Goal: Task Accomplishment & Management: Use online tool/utility

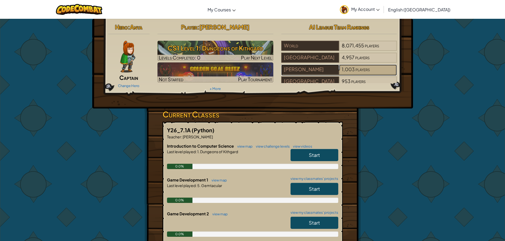
click at [347, 66] on span "1,003" at bounding box center [347, 69] width 13 height 6
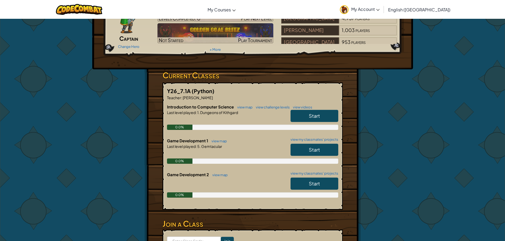
scroll to position [26, 0]
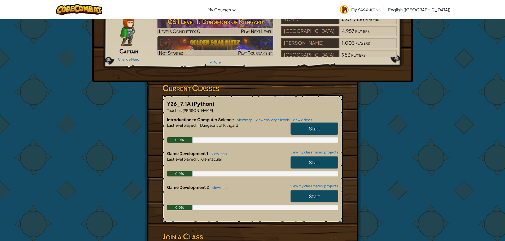
click at [320, 127] on link "Start" at bounding box center [314, 129] width 48 height 12
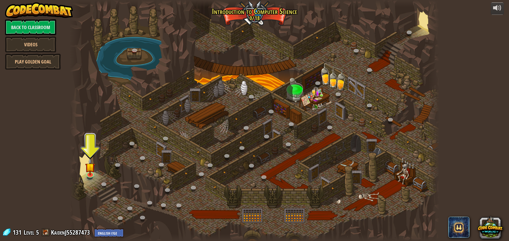
click at [172, 176] on div at bounding box center [254, 120] width 369 height 241
click at [136, 185] on link at bounding box center [137, 186] width 11 height 11
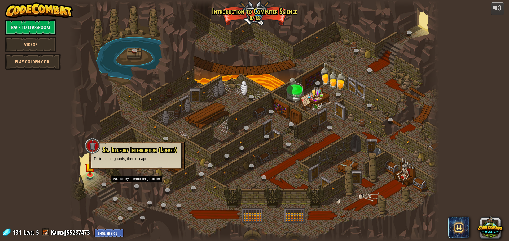
click at [134, 161] on p "Distract the guards, then escape." at bounding box center [136, 158] width 85 height 5
click at [138, 156] on div "5a. Illusory Interruption (Locked) Distract the guards, then escape." at bounding box center [136, 154] width 85 height 15
click at [140, 177] on div at bounding box center [254, 120] width 369 height 241
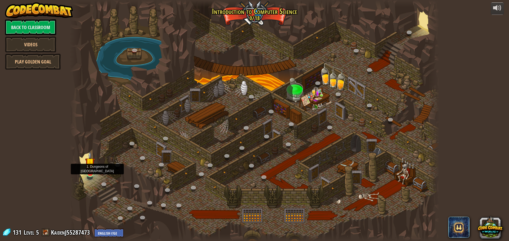
click at [88, 170] on img at bounding box center [90, 163] width 10 height 23
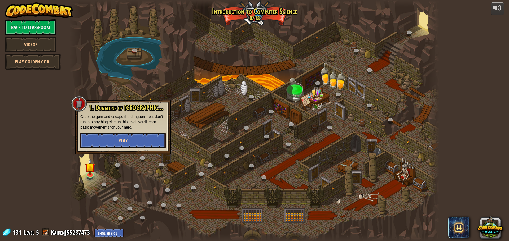
click at [109, 140] on button "Play" at bounding box center [122, 141] width 85 height 16
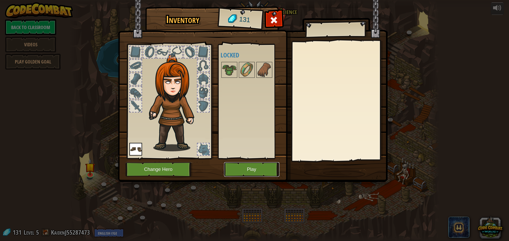
drag, startPoint x: 233, startPoint y: 166, endPoint x: 227, endPoint y: 168, distance: 6.6
click at [227, 168] on button "Play" at bounding box center [251, 169] width 55 height 15
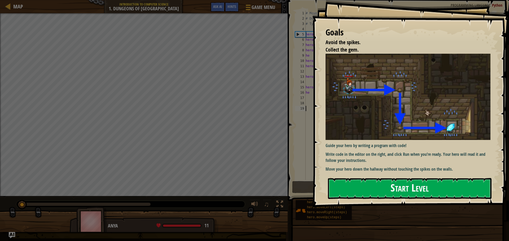
click at [335, 190] on button "Start Level" at bounding box center [409, 188] width 163 height 21
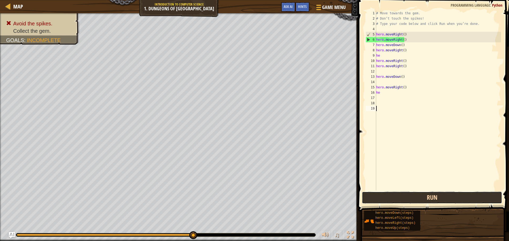
drag, startPoint x: 432, startPoint y: 195, endPoint x: 427, endPoint y: 194, distance: 5.4
click at [428, 194] on button "Run" at bounding box center [432, 198] width 140 height 12
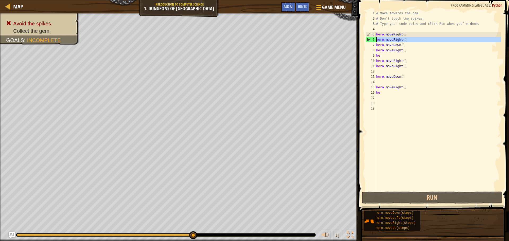
click at [370, 39] on div "6" at bounding box center [371, 39] width 10 height 5
click at [373, 40] on div "6" at bounding box center [371, 39] width 10 height 5
type textarea "hero.moveRight()"
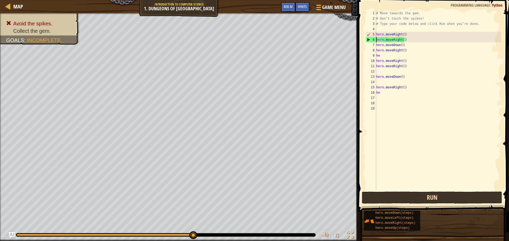
click at [366, 200] on div "Map Introduction to Computer Science 1. Dungeons of Kithgard Game Menu Done Hin…" at bounding box center [254, 120] width 509 height 241
click at [366, 200] on button "Run" at bounding box center [432, 198] width 140 height 12
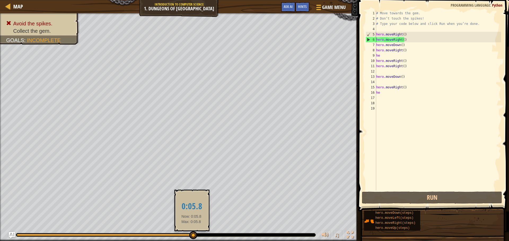
drag, startPoint x: 197, startPoint y: 235, endPoint x: 190, endPoint y: 236, distance: 6.8
click at [191, 236] on div at bounding box center [165, 235] width 299 height 3
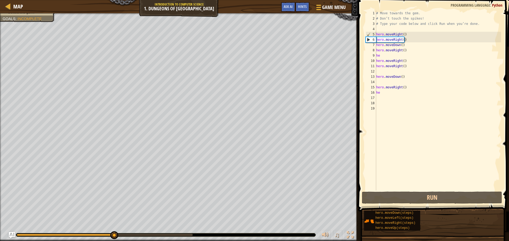
drag, startPoint x: 190, startPoint y: 236, endPoint x: 106, endPoint y: 228, distance: 84.4
click at [106, 228] on div "♫" at bounding box center [179, 234] width 358 height 16
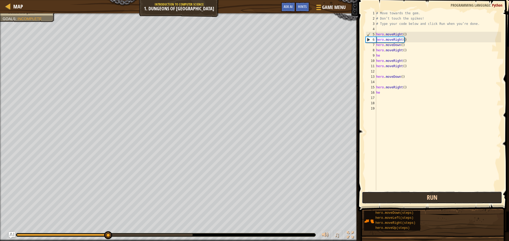
click at [391, 194] on button "Run" at bounding box center [432, 198] width 140 height 12
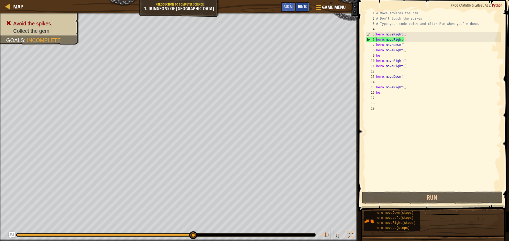
click at [300, 9] on div "Hints" at bounding box center [302, 7] width 14 height 10
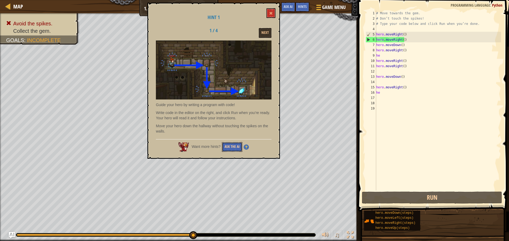
click at [236, 143] on button "Ask the AI" at bounding box center [232, 147] width 20 height 10
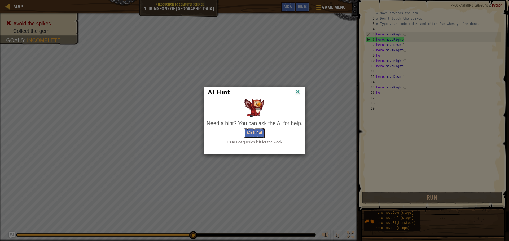
click at [252, 135] on button "Ask the AI" at bounding box center [254, 133] width 20 height 10
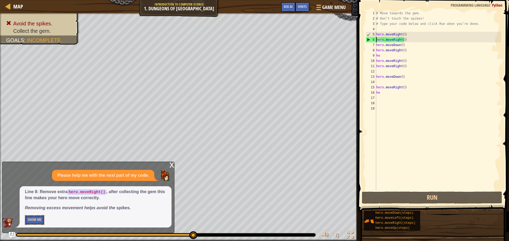
click at [25, 220] on button "Show Me" at bounding box center [34, 220] width 19 height 10
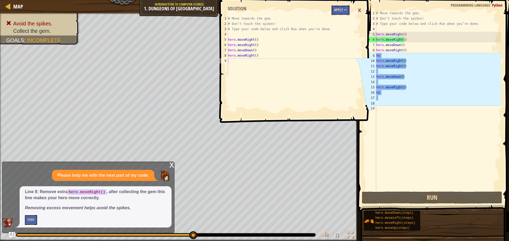
click at [338, 10] on button "Apply =>" at bounding box center [340, 10] width 18 height 10
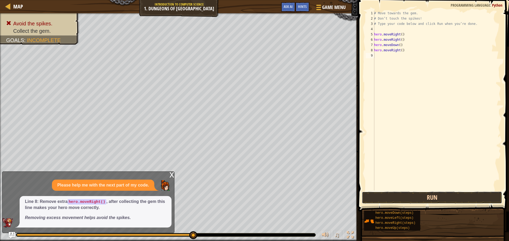
click at [379, 199] on button "Run" at bounding box center [432, 198] width 140 height 12
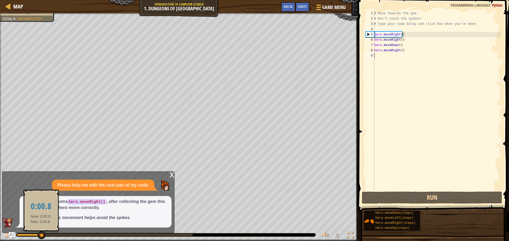
drag, startPoint x: 194, startPoint y: 234, endPoint x: 40, endPoint y: 237, distance: 154.7
click at [40, 237] on div at bounding box center [42, 236] width 8 height 8
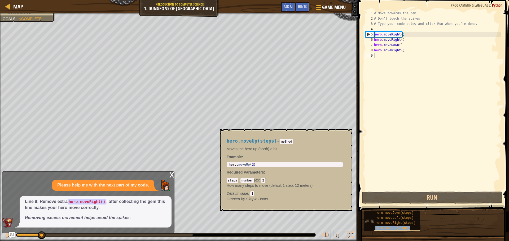
click at [390, 229] on span "hero.moveUp(steps)" at bounding box center [392, 229] width 34 height 4
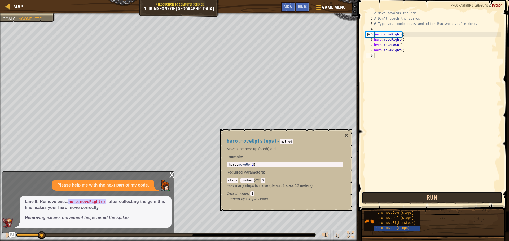
click at [384, 199] on button "Run" at bounding box center [432, 198] width 140 height 12
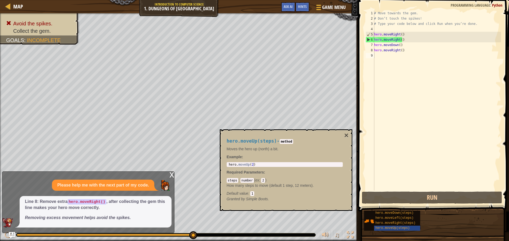
drag, startPoint x: 100, startPoint y: 187, endPoint x: 191, endPoint y: 245, distance: 107.8
click at [191, 0] on html "Map Introduction to Computer Science 1. Dungeons of Kithgard Game Menu Done Hin…" at bounding box center [254, 0] width 509 height 0
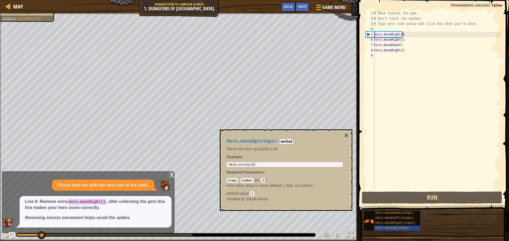
drag, startPoint x: 195, startPoint y: 237, endPoint x: 42, endPoint y: 232, distance: 152.9
click at [42, 232] on div "Map Introduction to Computer Science 1. Dungeons of Kithgard Game Menu Done Hin…" at bounding box center [254, 120] width 509 height 241
click at [382, 226] on div "hero.moveDown(steps) hero.moveLeft(steps) hero.moveRight(steps) hero.moveUp(ste…" at bounding box center [392, 221] width 56 height 20
click at [382, 227] on span "hero.moveUp(steps)" at bounding box center [392, 229] width 34 height 4
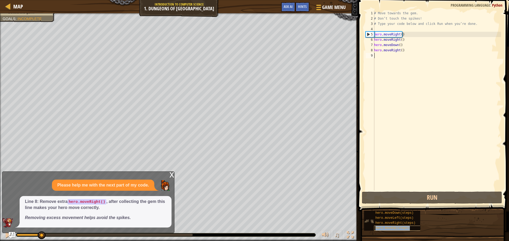
click at [382, 227] on span "hero.moveUp(steps)" at bounding box center [392, 229] width 34 height 4
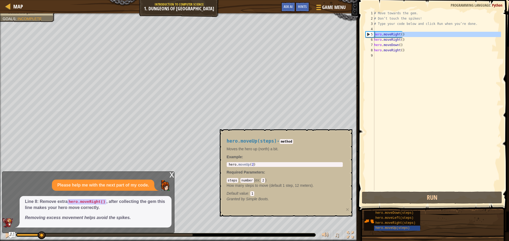
click at [367, 36] on div "5" at bounding box center [370, 34] width 8 height 5
click at [368, 34] on div "5" at bounding box center [370, 34] width 8 height 5
type textarea "hero.moveRight()"
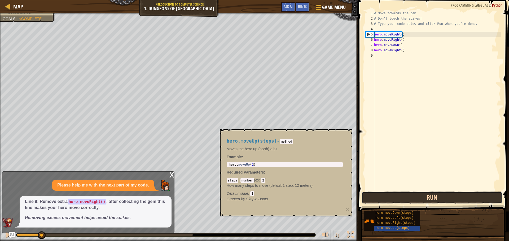
click at [367, 199] on button "Run" at bounding box center [432, 198] width 140 height 12
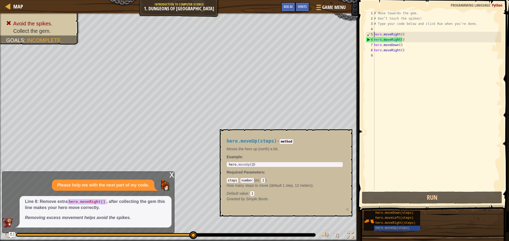
drag, startPoint x: 193, startPoint y: 234, endPoint x: 218, endPoint y: 233, distance: 25.2
click at [170, 173] on div "x" at bounding box center [171, 174] width 5 height 5
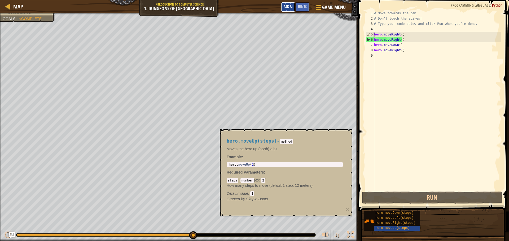
click at [290, 7] on span "Ask AI" at bounding box center [287, 6] width 9 height 5
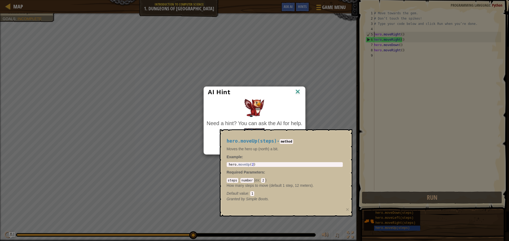
drag, startPoint x: 294, startPoint y: 153, endPoint x: 292, endPoint y: 214, distance: 61.7
click at [292, 214] on div "hero.moveUp(steps) - method Moves the hero up (north) a bit. Example : 1 hero .…" at bounding box center [286, 173] width 132 height 87
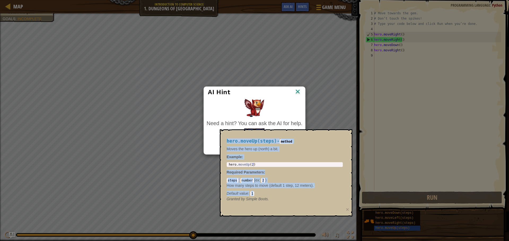
drag, startPoint x: 285, startPoint y: 218, endPoint x: 286, endPoint y: 183, distance: 35.5
click at [286, 1] on body "Map Introduction to Computer Science 1. Dungeons of Kithgard Game Menu Done Hin…" at bounding box center [254, 0] width 509 height 1
drag, startPoint x: 289, startPoint y: 185, endPoint x: 300, endPoint y: 199, distance: 18.0
click at [300, 199] on div "hero.moveUp(steps) - method Moves the hero up (north) a bit. Example : 1 hero .…" at bounding box center [284, 170] width 123 height 73
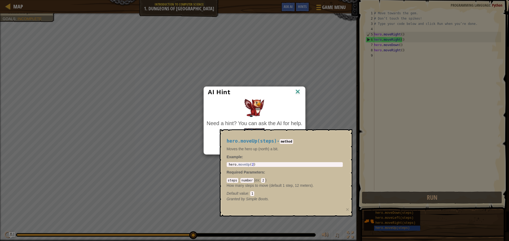
click at [295, 93] on div "AI Hint" at bounding box center [254, 92] width 93 height 8
click at [296, 93] on img at bounding box center [297, 92] width 7 height 8
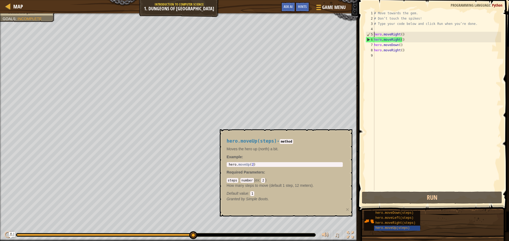
drag, startPoint x: 325, startPoint y: 208, endPoint x: 338, endPoint y: 211, distance: 12.5
click at [336, 211] on div "hero.moveUp(steps) - method Moves the hero up (north) a bit. Example : 1 hero .…" at bounding box center [286, 173] width 132 height 87
drag, startPoint x: 350, startPoint y: 210, endPoint x: 347, endPoint y: 209, distance: 3.5
click at [347, 209] on div "hero.moveUp(steps) - method Moves the hero up (north) a bit. Example : 1 hero .…" at bounding box center [286, 173] width 132 height 87
click at [345, 210] on div "hero.moveUp(steps) - method Moves the hero up (north) a bit. Example : 1 hero .…" at bounding box center [286, 173] width 132 height 87
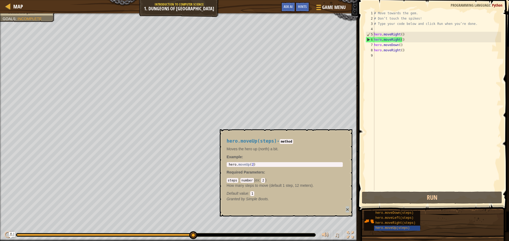
click at [347, 209] on button "×" at bounding box center [346, 210] width 3 height 6
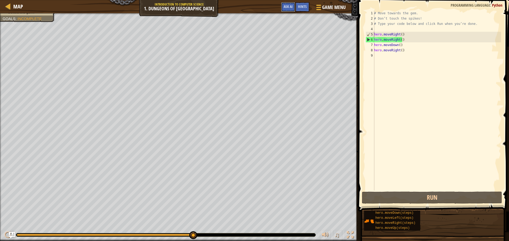
click at [289, 11] on button "Ask AI" at bounding box center [288, 7] width 14 height 10
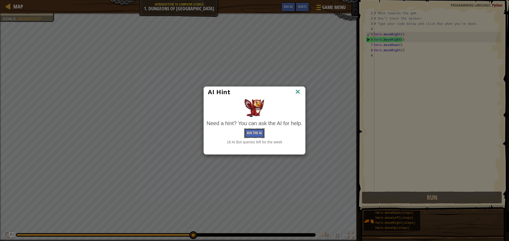
click at [255, 130] on button "Ask the AI" at bounding box center [254, 133] width 20 height 10
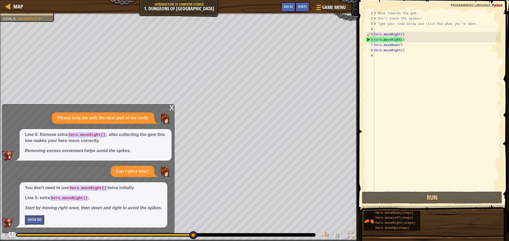
click at [43, 222] on button "Show Me" at bounding box center [34, 220] width 19 height 10
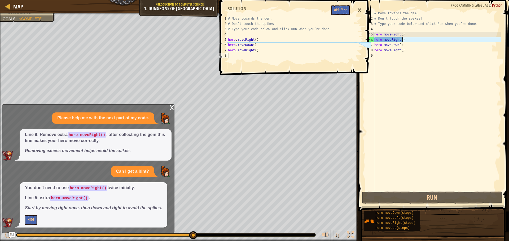
drag, startPoint x: 407, startPoint y: 37, endPoint x: 406, endPoint y: 41, distance: 4.1
click at [407, 40] on div "# Move towards the gem. # Don’t touch the spikes! # Type your code below and cl…" at bounding box center [437, 106] width 128 height 191
click at [347, 11] on button "Apply =>" at bounding box center [340, 10] width 18 height 10
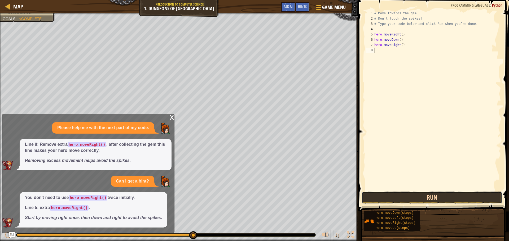
click at [380, 196] on button "Run" at bounding box center [432, 198] width 140 height 12
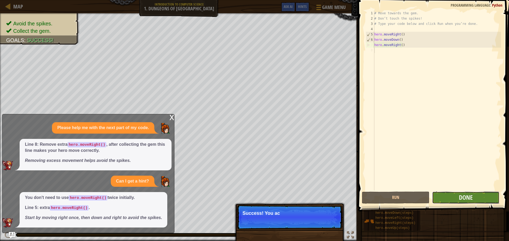
drag, startPoint x: 483, startPoint y: 195, endPoint x: 480, endPoint y: 196, distance: 3.5
click at [480, 196] on button "Done" at bounding box center [465, 198] width 67 height 12
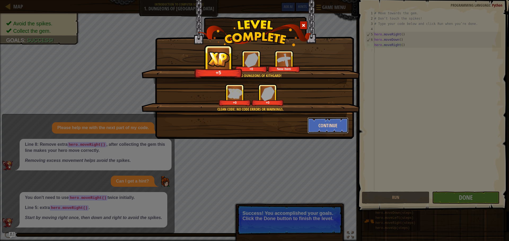
click at [324, 125] on button "Continue" at bounding box center [327, 126] width 41 height 16
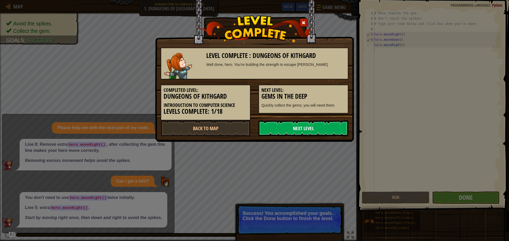
click at [321, 127] on link "Next Level" at bounding box center [303, 129] width 90 height 16
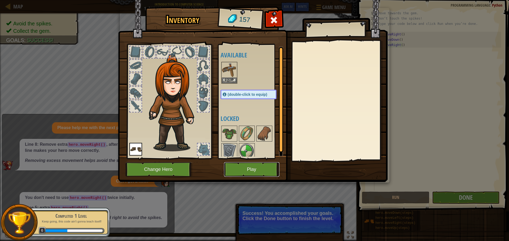
click at [240, 168] on button "Play" at bounding box center [251, 169] width 55 height 15
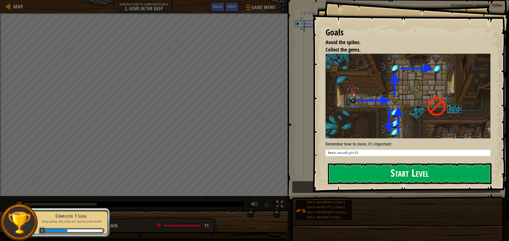
drag, startPoint x: 352, startPoint y: 179, endPoint x: 343, endPoint y: 174, distance: 10.0
click at [345, 176] on button "Start Level" at bounding box center [409, 173] width 163 height 21
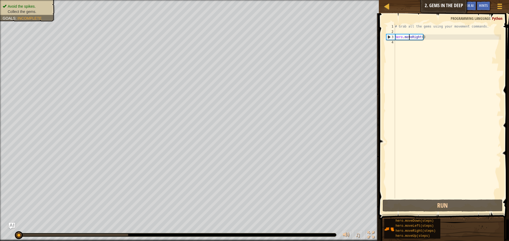
drag, startPoint x: 409, startPoint y: 35, endPoint x: 404, endPoint y: 36, distance: 4.3
click at [407, 35] on div "# Grab all the gems using your movement commands. hero . moveRight ( )" at bounding box center [447, 116] width 107 height 185
click at [389, 36] on div "3" at bounding box center [390, 36] width 8 height 5
click at [389, 37] on div "3" at bounding box center [390, 36] width 8 height 5
type textarea "hero.moveRight()"
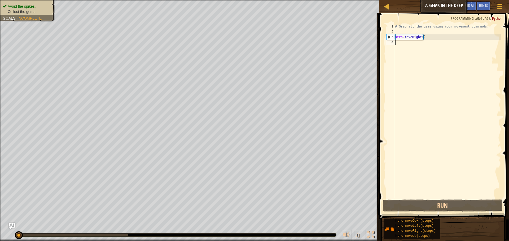
drag, startPoint x: 426, startPoint y: 40, endPoint x: 385, endPoint y: 43, distance: 41.1
click at [385, 43] on div "hero.moveRight() 1 2 3 4 # Grab all the gems using your movement commands. hero…" at bounding box center [443, 111] width 116 height 175
click at [388, 37] on div "3" at bounding box center [390, 36] width 8 height 5
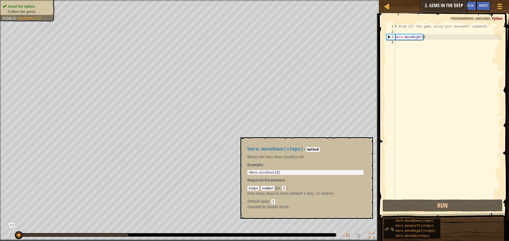
click at [394, 232] on img at bounding box center [389, 229] width 10 height 10
click at [397, 230] on span "hero.moveRight(steps)" at bounding box center [415, 231] width 40 height 4
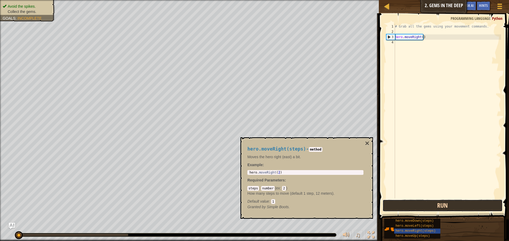
click at [393, 204] on button "Run" at bounding box center [442, 206] width 120 height 12
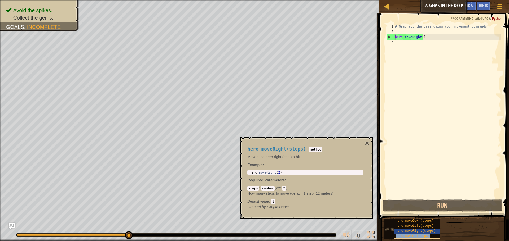
click at [418, 235] on span "hero.moveUp(steps)" at bounding box center [412, 236] width 34 height 4
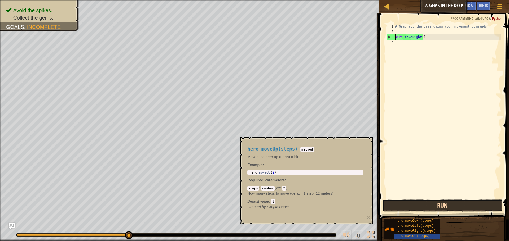
click at [411, 207] on button "Run" at bounding box center [442, 206] width 120 height 12
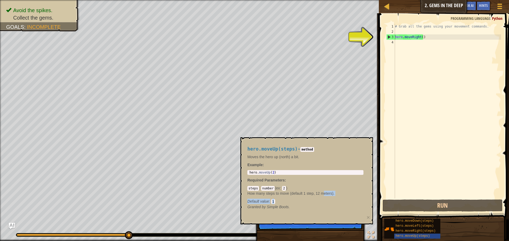
drag, startPoint x: 321, startPoint y: 197, endPoint x: 366, endPoint y: 219, distance: 50.4
click at [325, 195] on div "steps : number ( ex : 2 ) How many steps to move (default 1 step, 12 meters). D…" at bounding box center [305, 195] width 116 height 19
click at [369, 216] on button "×" at bounding box center [367, 218] width 3 height 6
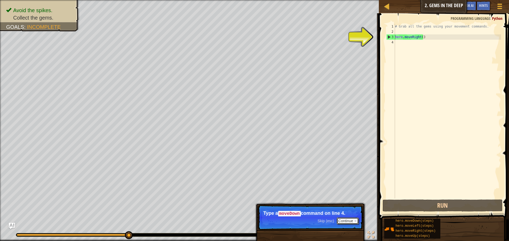
click at [349, 222] on button "Continue" at bounding box center [347, 221] width 22 height 7
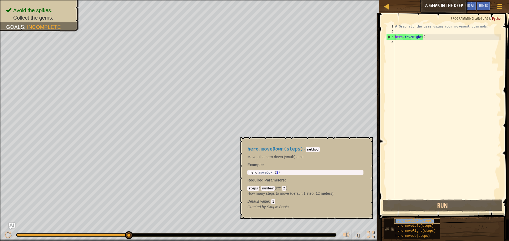
click at [397, 223] on div "hero.moveDown(steps)" at bounding box center [419, 221] width 51 height 5
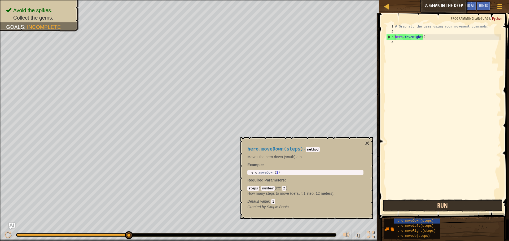
click at [407, 207] on button "Run" at bounding box center [442, 206] width 120 height 12
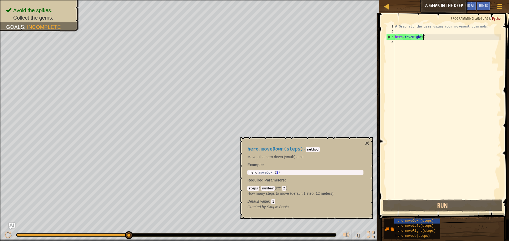
click at [429, 39] on div "# Grab all the gems using your movement commands. hero . moveRight ( )" at bounding box center [447, 116] width 107 height 185
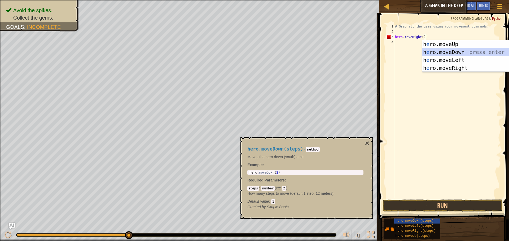
click at [434, 52] on div "h e ro.moveUp press enter h e ro.moveDown press enter h e ro.moveLeft press ent…" at bounding box center [472, 64] width 100 height 48
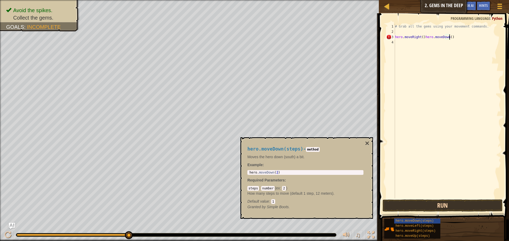
type textarea "hero.moveRight()hero.moveDown()"
click at [416, 201] on button "Run" at bounding box center [442, 206] width 120 height 12
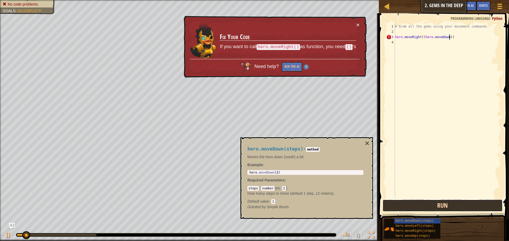
click at [416, 201] on button "Run" at bounding box center [442, 206] width 120 height 12
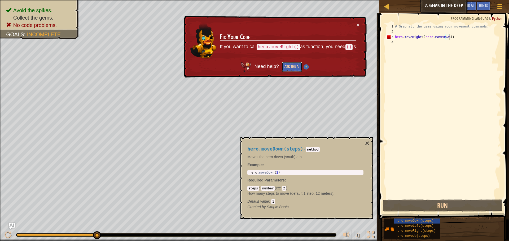
click at [289, 64] on button "Ask the AI" at bounding box center [292, 67] width 20 height 10
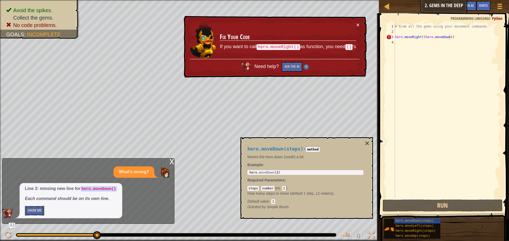
click at [34, 209] on button "Show Me" at bounding box center [34, 211] width 19 height 10
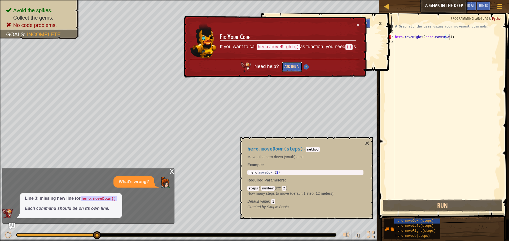
click at [292, 65] on button "Ask the AI" at bounding box center [292, 67] width 20 height 10
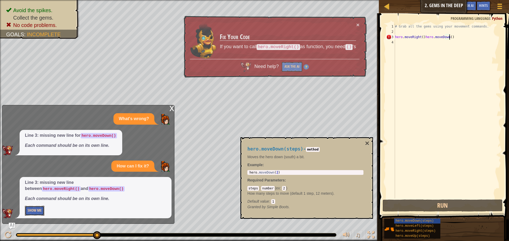
click at [43, 208] on button "Show Me" at bounding box center [34, 211] width 19 height 10
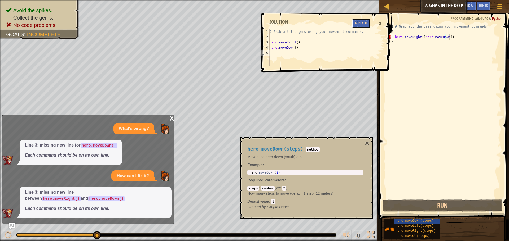
click at [361, 24] on button "Apply =>" at bounding box center [361, 24] width 18 height 10
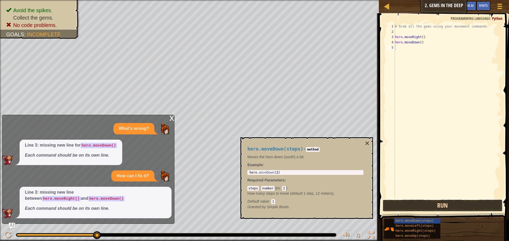
drag, startPoint x: 387, startPoint y: 205, endPoint x: 382, endPoint y: 206, distance: 5.0
click at [385, 205] on button "Run" at bounding box center [442, 206] width 120 height 12
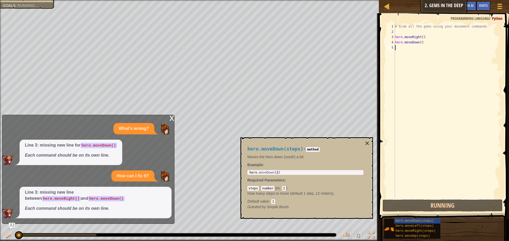
scroll to position [2, 0]
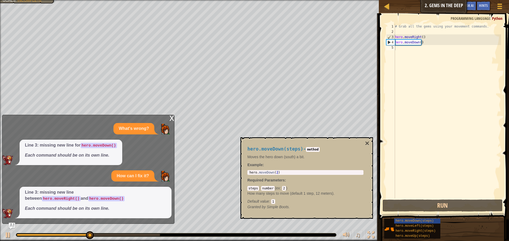
click at [171, 116] on div "x" at bounding box center [171, 117] width 5 height 5
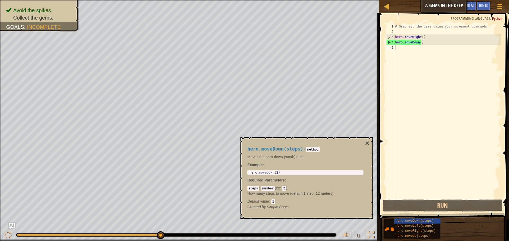
type textarea "hero.moveDown()"
click at [423, 44] on div "# Grab all the gems using your movement commands. hero . moveRight ( ) hero . m…" at bounding box center [447, 116] width 107 height 185
click at [400, 235] on span "hero.moveUp(steps)" at bounding box center [412, 236] width 34 height 4
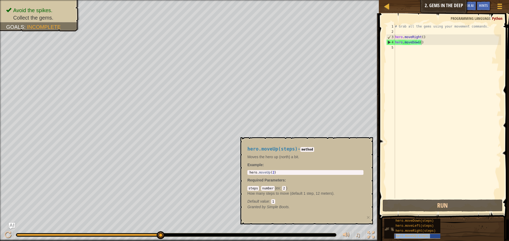
click at [399, 236] on span "hero.moveUp(steps)" at bounding box center [412, 236] width 34 height 4
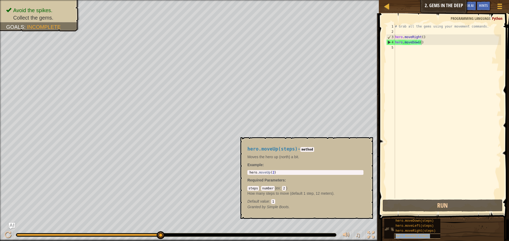
click at [399, 238] on span "hero.moveUp(steps)" at bounding box center [412, 236] width 34 height 4
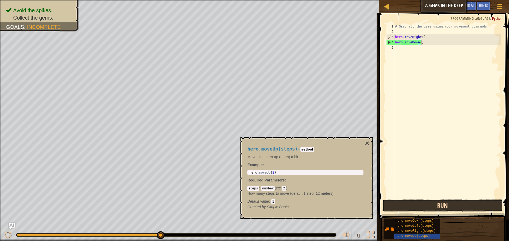
click at [383, 205] on button "Run" at bounding box center [442, 206] width 120 height 12
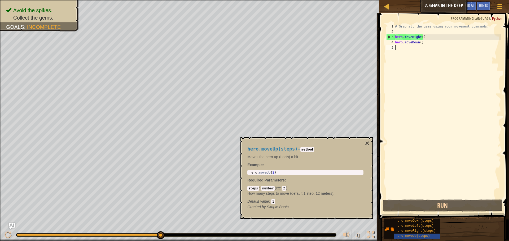
click at [401, 48] on div "# Grab all the gems using your movement commands. hero . moveRight ( ) hero . m…" at bounding box center [447, 116] width 107 height 185
type textarea "HE"
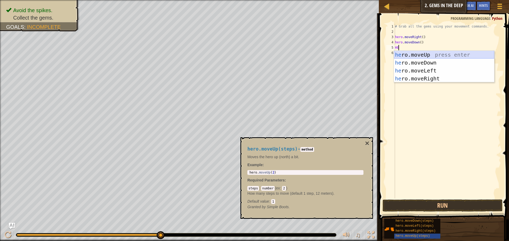
click at [416, 54] on div "he ro.moveUp press enter he ro.moveDown press enter he ro.moveLeft press enter …" at bounding box center [444, 75] width 100 height 48
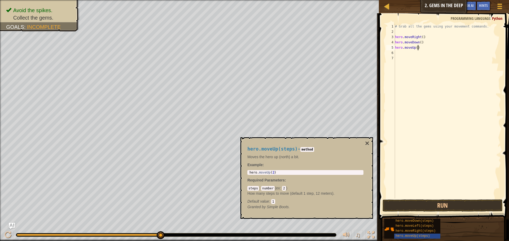
click at [427, 47] on div "# Grab all the gems using your movement commands. hero . moveRight ( ) hero . m…" at bounding box center [447, 116] width 107 height 185
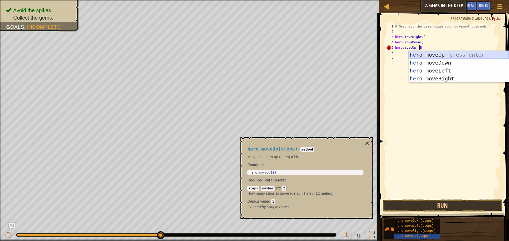
click at [448, 52] on div "h e ro.moveUp press enter h e ro.moveDown press enter h e ro.moveLeft press ent…" at bounding box center [458, 75] width 100 height 48
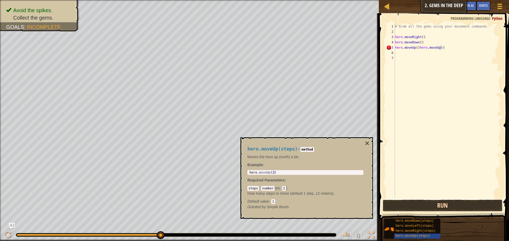
click at [419, 206] on button "Run" at bounding box center [442, 206] width 120 height 12
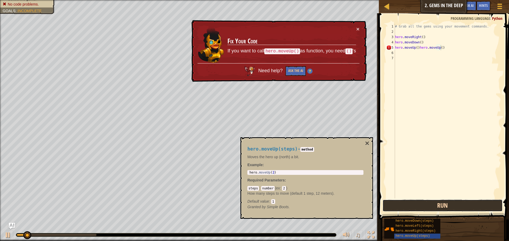
click at [419, 206] on button "Run" at bounding box center [442, 206] width 120 height 12
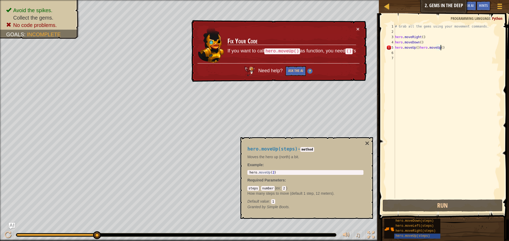
click at [442, 47] on div "# Grab all the gems using your movement commands. hero . moveRight ( ) hero . m…" at bounding box center [447, 116] width 107 height 185
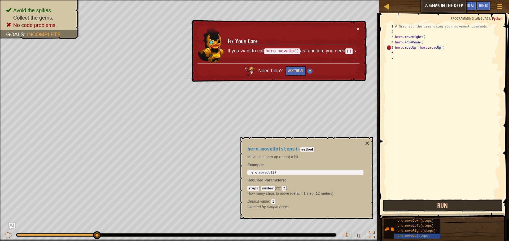
click at [401, 202] on button "Run" at bounding box center [442, 206] width 120 height 12
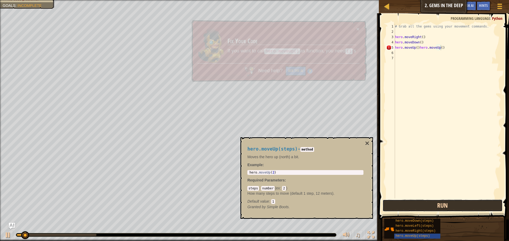
click at [400, 202] on button "Run" at bounding box center [442, 206] width 120 height 12
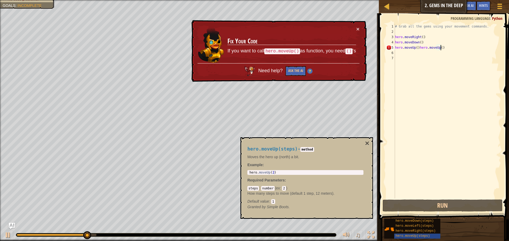
click at [451, 48] on div "# Grab all the gems using your movement commands. hero . moveRight ( ) hero . m…" at bounding box center [447, 116] width 107 height 185
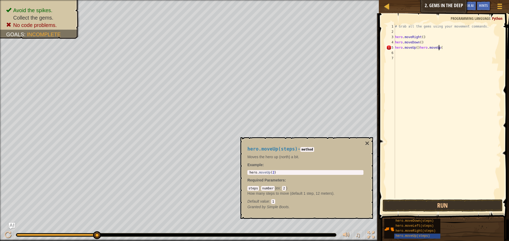
scroll to position [2, 3]
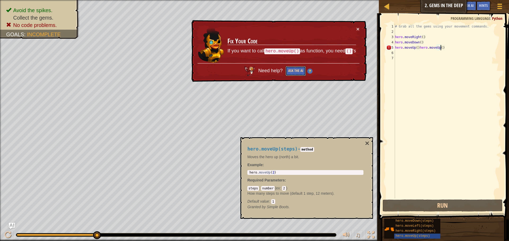
click at [290, 71] on button "Ask the AI" at bounding box center [295, 71] width 21 height 10
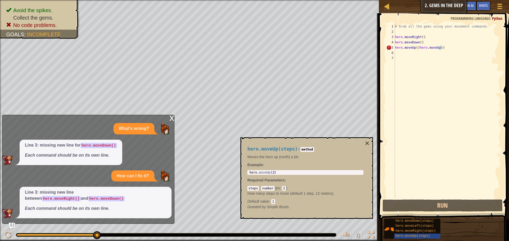
click at [108, 215] on div "Line 3: missing new line between hero.moveRight() and hero.moveDown() Each comm…" at bounding box center [96, 203] width 152 height 32
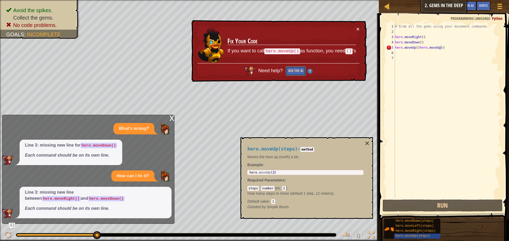
drag, startPoint x: 297, startPoint y: 68, endPoint x: 296, endPoint y: 71, distance: 2.7
click at [296, 71] on button "Ask the AI" at bounding box center [295, 71] width 20 height 10
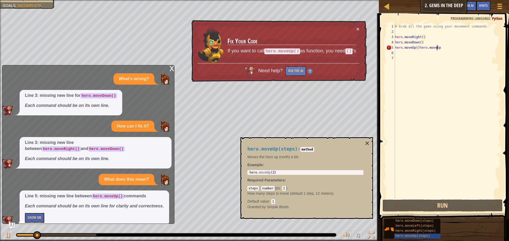
scroll to position [7, 0]
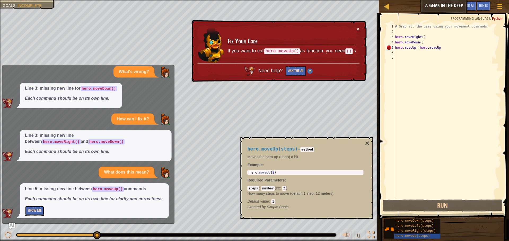
click at [33, 209] on button "Show Me" at bounding box center [34, 211] width 19 height 10
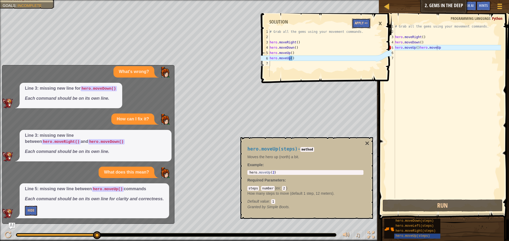
click at [367, 19] on button "Apply =>" at bounding box center [361, 24] width 18 height 10
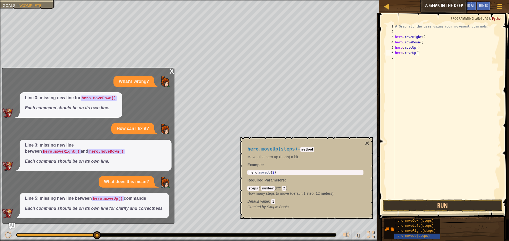
scroll to position [2, 2]
click at [421, 53] on div "# Grab all the gems using your movement commands. hero . moveRight ( ) hero . m…" at bounding box center [447, 116] width 107 height 185
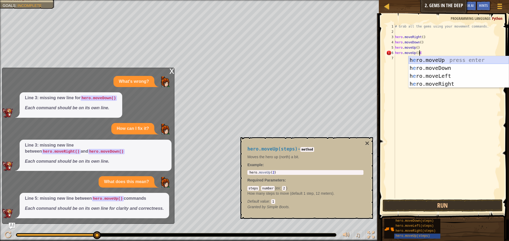
click at [438, 60] on div "h e ro.moveUp press enter h e ro.moveDown press enter h e ro.moveLeft press ent…" at bounding box center [458, 80] width 100 height 48
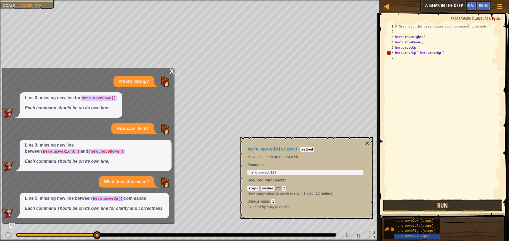
click at [411, 200] on button "Run" at bounding box center [442, 206] width 120 height 12
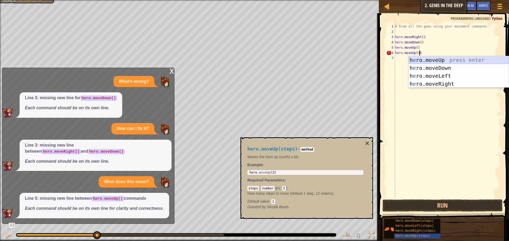
click at [454, 57] on div "h e ro.moveUp press enter h e ro.moveDown press enter h e ro.moveLeft press ent…" at bounding box center [458, 80] width 100 height 48
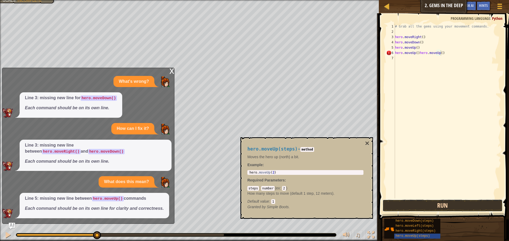
click at [404, 206] on button "Run" at bounding box center [442, 206] width 120 height 12
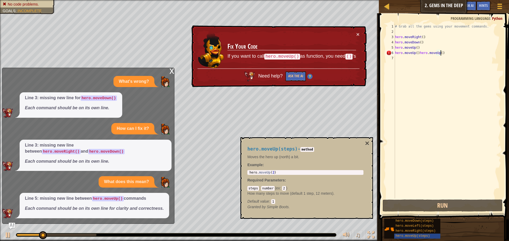
type textarea "hero.moveUp()hero.moveUp"
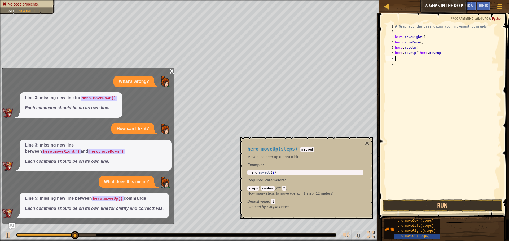
scroll to position [2, 0]
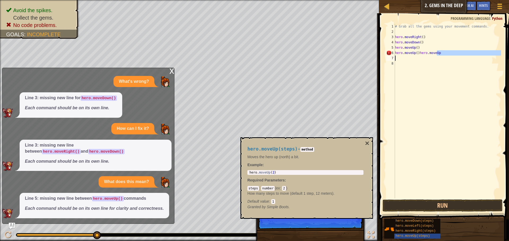
drag, startPoint x: 440, startPoint y: 51, endPoint x: 416, endPoint y: 56, distance: 24.3
click at [419, 57] on div "# Grab all the gems using your movement commands. hero . moveRight ( ) hero . m…" at bounding box center [447, 116] width 107 height 185
type textarea "hero.moveUp()hero.moveUp"
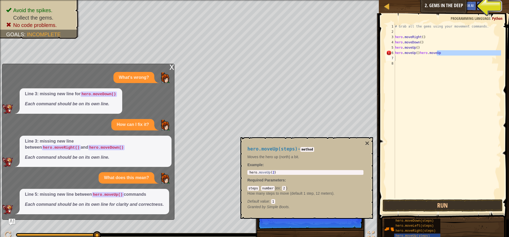
drag, startPoint x: 297, startPoint y: 218, endPoint x: 341, endPoint y: 177, distance: 60.9
click at [299, 216] on div "hero.moveUp(steps) - method Moves the hero up (north) a bit. Example : 1 hero .…" at bounding box center [306, 178] width 132 height 82
click at [365, 140] on button "×" at bounding box center [367, 143] width 4 height 7
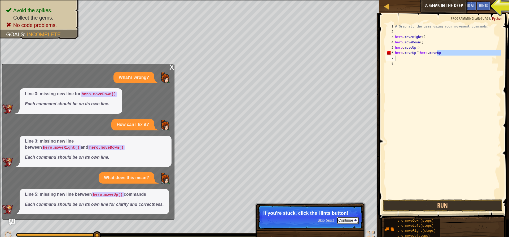
click at [348, 221] on button "Continue" at bounding box center [347, 220] width 22 height 7
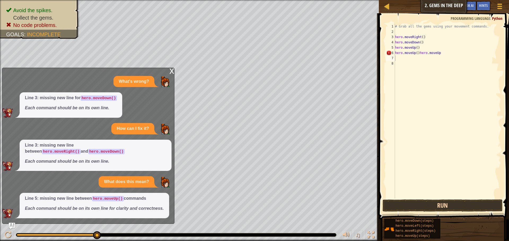
drag, startPoint x: 396, startPoint y: 199, endPoint x: 395, endPoint y: 202, distance: 2.9
click at [395, 202] on div "1 2 3 4 5 6 7 8 # Grab all the gems using your movement commands. hero . moveRi…" at bounding box center [443, 127] width 132 height 222
click at [393, 204] on button "Run" at bounding box center [442, 206] width 120 height 12
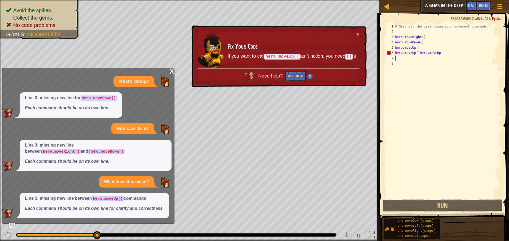
click at [417, 50] on div "# Grab all the gems using your movement commands. hero . moveRight ( ) hero . m…" at bounding box center [447, 116] width 107 height 185
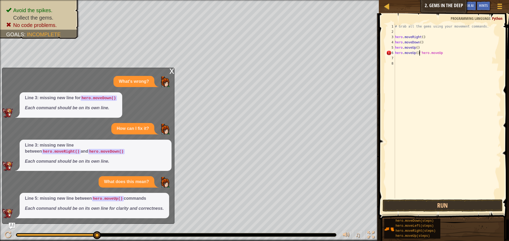
scroll to position [2, 2]
click at [403, 207] on button "Run" at bounding box center [442, 206] width 120 height 12
click at [416, 51] on div "# Grab all the gems using your movement commands. hero . moveRight ( ) hero . m…" at bounding box center [447, 116] width 107 height 185
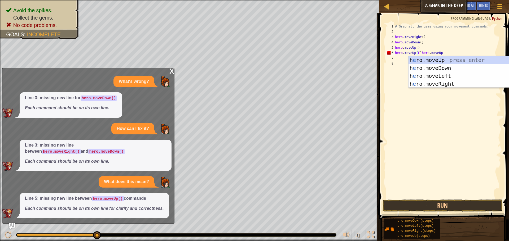
scroll to position [2, 2]
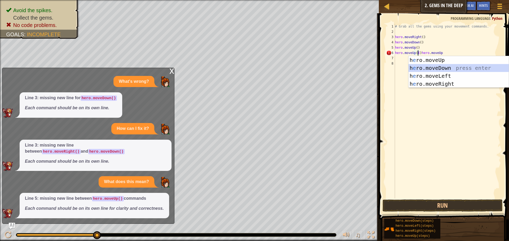
click at [427, 67] on div "h e ro.moveUp press enter h e ro.moveDown press enter h e ro.moveLeft press ent…" at bounding box center [458, 80] width 100 height 48
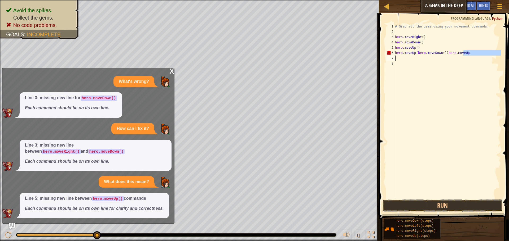
drag, startPoint x: 470, startPoint y: 55, endPoint x: 457, endPoint y: 60, distance: 13.5
click at [457, 60] on div "# Grab all the gems using your movement commands. hero . moveRight ( ) hero . m…" at bounding box center [447, 116] width 107 height 185
click at [464, 53] on div "# Grab all the gems using your movement commands. hero . moveRight ( ) hero . m…" at bounding box center [447, 111] width 107 height 175
click at [417, 201] on button "Run" at bounding box center [442, 206] width 120 height 12
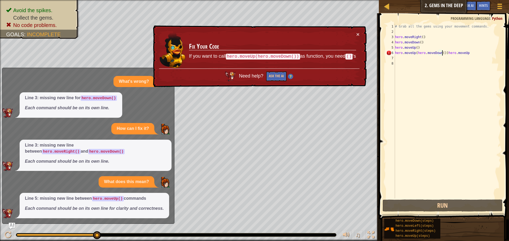
click at [443, 54] on div "# Grab all the gems using your movement commands. hero . moveRight ( ) hero . m…" at bounding box center [447, 116] width 107 height 185
click at [443, 53] on div "# Grab all the gems using your movement commands. hero . moveRight ( ) hero . m…" at bounding box center [447, 116] width 107 height 185
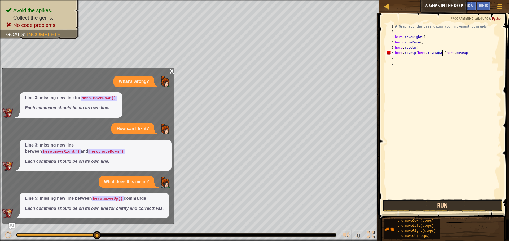
click at [403, 207] on button "Run" at bounding box center [442, 206] width 120 height 12
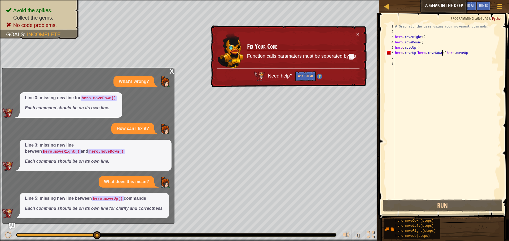
scroll to position [2, 4]
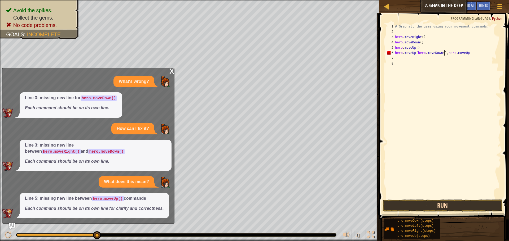
type textarea "hero.moveUp(hero.moveDown(),hero.moveUp"
click at [403, 206] on button "Run" at bounding box center [442, 206] width 120 height 12
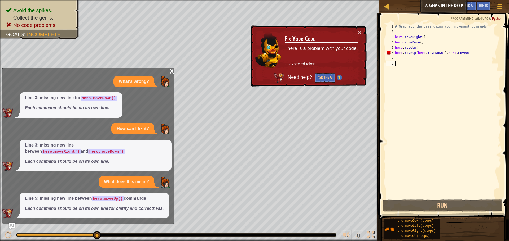
click at [424, 66] on div "# Grab all the gems using your movement commands. hero . moveRight ( ) hero . m…" at bounding box center [447, 116] width 107 height 185
click at [466, 51] on div "# Grab all the gems using your movement commands. hero . moveRight ( ) hero . m…" at bounding box center [447, 116] width 107 height 185
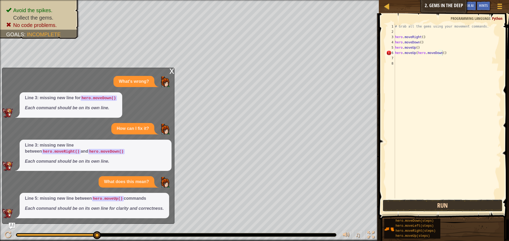
click at [425, 206] on button "Run" at bounding box center [442, 206] width 120 height 12
type textarea "hero.moveUp(E"
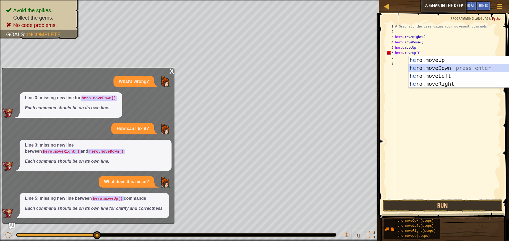
click at [434, 70] on div "h e ro.moveUp press enter h e ro.moveDown press enter h e ro.moveLeft press ent…" at bounding box center [458, 80] width 100 height 48
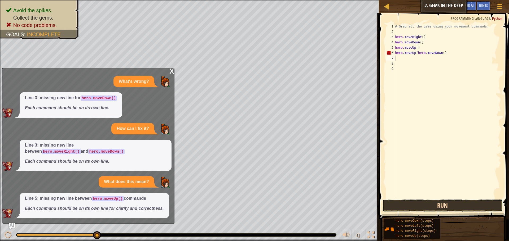
click at [408, 202] on button "Run" at bounding box center [442, 206] width 120 height 12
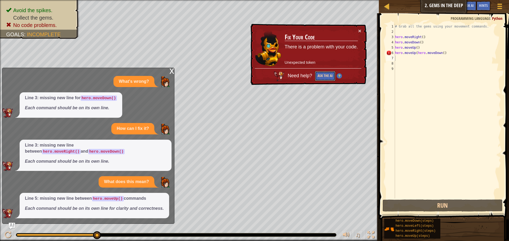
click at [327, 73] on button "Ask the AI" at bounding box center [325, 76] width 20 height 10
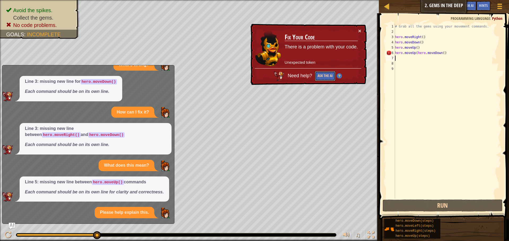
click at [322, 76] on button "Ask the AI" at bounding box center [325, 76] width 20 height 10
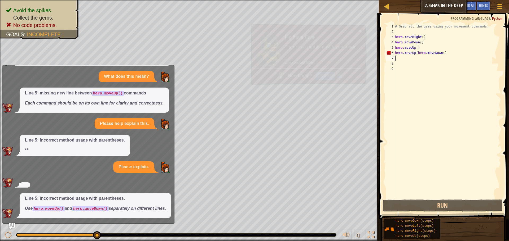
scroll to position [143, 0]
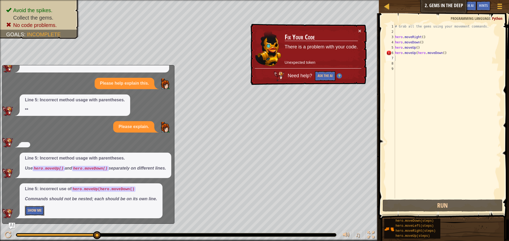
click at [30, 208] on button "Show Me" at bounding box center [34, 211] width 19 height 10
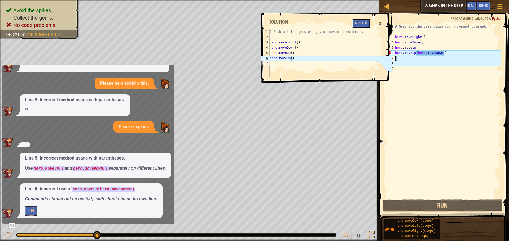
click at [357, 22] on button "Apply =>" at bounding box center [361, 24] width 18 height 10
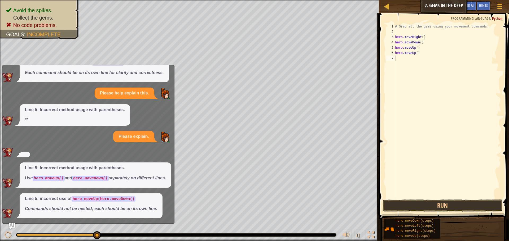
scroll to position [134, 0]
drag, startPoint x: 419, startPoint y: 52, endPoint x: 415, endPoint y: 52, distance: 4.2
click at [417, 52] on div "# Grab all the gems using your movement commands. hero . moveRight ( ) hero . m…" at bounding box center [447, 116] width 107 height 185
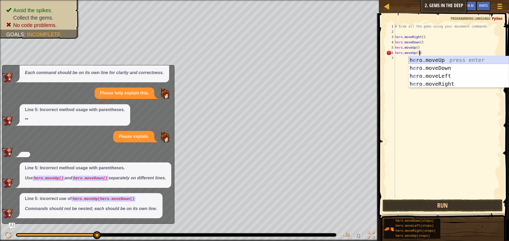
drag, startPoint x: 448, startPoint y: 59, endPoint x: 445, endPoint y: 60, distance: 3.6
click at [448, 59] on div "h e ro.moveUp press enter h e ro.moveDown press enter h e ro.moveLeft press ent…" at bounding box center [458, 80] width 100 height 48
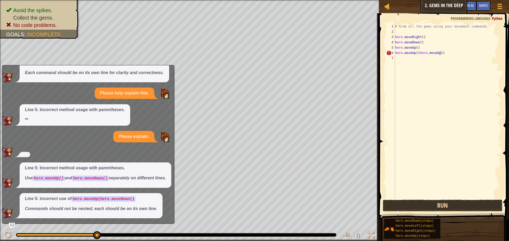
click at [407, 204] on button "Run" at bounding box center [442, 206] width 120 height 12
drag, startPoint x: 425, startPoint y: 44, endPoint x: 422, endPoint y: 47, distance: 3.6
click at [424, 45] on div "# Grab all the gems using your movement commands. hero . moveRight ( ) hero . m…" at bounding box center [447, 116] width 107 height 185
click at [421, 49] on div "# Grab all the gems using your movement commands. hero . moveRight ( ) hero . m…" at bounding box center [447, 111] width 107 height 175
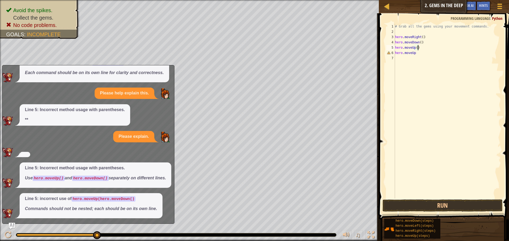
click at [418, 50] on div "# Grab all the gems using your movement commands. hero . moveRight ( ) hero . m…" at bounding box center [447, 116] width 107 height 185
click at [415, 48] on div "# Grab all the gems using your movement commands. hero . moveRight ( ) hero . m…" at bounding box center [447, 116] width 107 height 185
click at [416, 47] on div "# Grab all the gems using your movement commands. hero . moveRight ( ) hero . m…" at bounding box center [447, 116] width 107 height 185
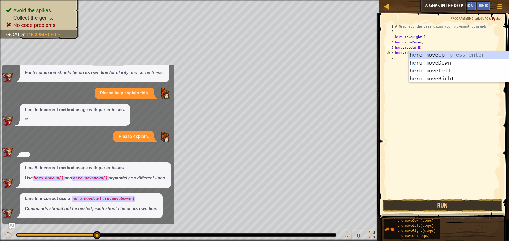
scroll to position [2, 2]
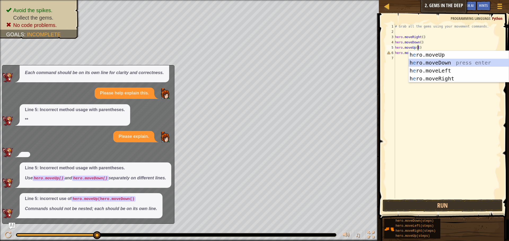
click at [419, 62] on div "h e ro.moveUp press enter h e ro.moveDown press enter h e ro.moveLeft press ent…" at bounding box center [458, 75] width 100 height 48
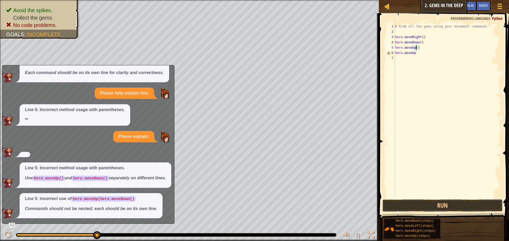
scroll to position [2, 2]
click at [12, 223] on div "x What's wrong? Line 3: missing new line for hero.moveDown() Each command shoul…" at bounding box center [88, 144] width 172 height 159
click at [13, 223] on img "Ask AI" at bounding box center [11, 226] width 7 height 7
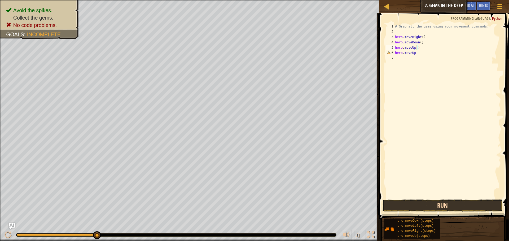
click at [435, 205] on button "Run" at bounding box center [442, 206] width 120 height 12
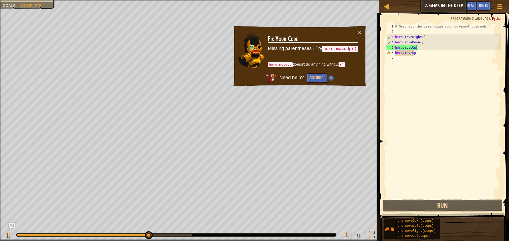
click at [423, 47] on div "# Grab all the gems using your movement commands. hero . moveRight ( ) hero . m…" at bounding box center [447, 116] width 107 height 185
click at [415, 55] on div "# Grab all the gems using your movement commands. hero . moveRight ( ) hero . m…" at bounding box center [447, 116] width 107 height 185
drag, startPoint x: 411, startPoint y: 54, endPoint x: 393, endPoint y: 59, distance: 17.9
click at [394, 58] on div "hero.moveUp 1 2 3 4 5 6 7 # Grab all the gems using your movement commands. her…" at bounding box center [443, 111] width 116 height 175
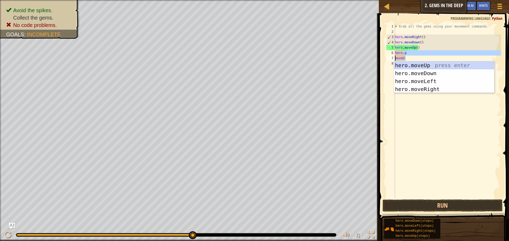
scroll to position [2, 1]
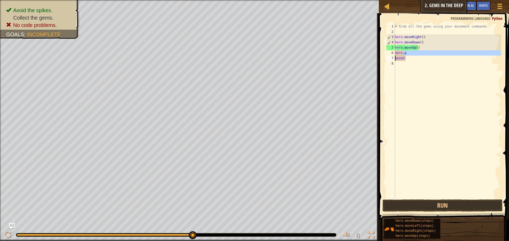
click at [420, 52] on div "# Grab all the gems using your movement commands. hero . moveRight ( ) hero . m…" at bounding box center [447, 111] width 107 height 175
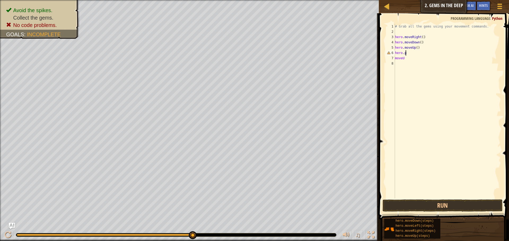
click at [412, 58] on div "# Grab all the gems using your movement commands. hero . moveRight ( ) hero . m…" at bounding box center [447, 116] width 107 height 185
type textarea "m"
click at [409, 53] on div "# Grab all the gems using your movement commands. hero . moveRight ( ) hero . m…" at bounding box center [447, 116] width 107 height 185
type textarea "h"
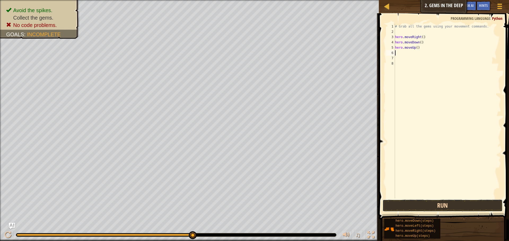
click at [434, 208] on button "Run" at bounding box center [442, 206] width 120 height 12
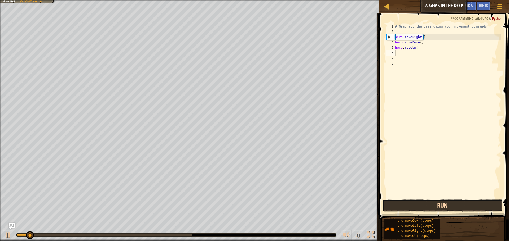
click at [434, 207] on button "Run" at bounding box center [442, 206] width 120 height 12
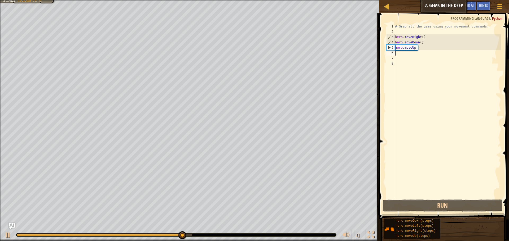
type textarea "H"
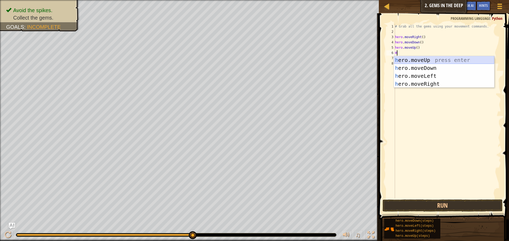
click at [424, 57] on div "h ero.moveUp press enter h ero.moveDown press enter h ero.moveLeft press enter …" at bounding box center [444, 80] width 100 height 48
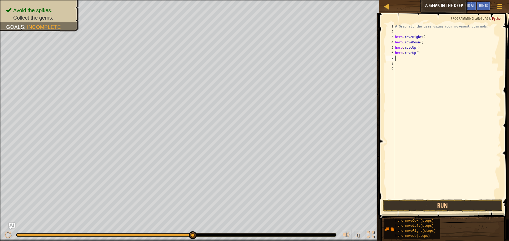
click at [395, 53] on div "# Grab all the gems using your movement commands. hero . moveRight ( ) hero . m…" at bounding box center [447, 116] width 107 height 185
click at [409, 55] on div "# Grab all the gems using your movement commands. hero . moveRight ( ) hero . m…" at bounding box center [447, 116] width 107 height 185
drag, startPoint x: 419, startPoint y: 50, endPoint x: 414, endPoint y: 54, distance: 5.7
click at [416, 53] on div "# Grab all the gems using your movement commands. hero . moveRight ( ) hero . m…" at bounding box center [447, 116] width 107 height 185
type textarea "hero.moveUp()"
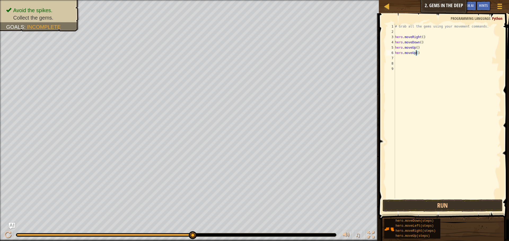
click at [415, 54] on div "# Grab all the gems using your movement commands. hero . moveRight ( ) hero . m…" at bounding box center [447, 111] width 107 height 175
click at [417, 53] on div "# Grab all the gems using your movement commands. hero . moveRight ( ) hero . m…" at bounding box center [447, 116] width 107 height 185
drag, startPoint x: 388, startPoint y: 190, endPoint x: 381, endPoint y: 248, distance: 58.6
click at [381, 0] on html "Map Introduction to Computer Science 2. Gems in the Deep Game Menu Done Hints A…" at bounding box center [254, 0] width 509 height 0
click at [394, 209] on button "Run" at bounding box center [442, 206] width 120 height 12
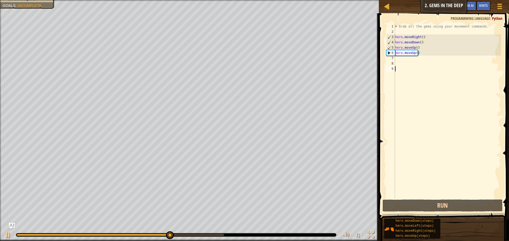
click at [397, 59] on div "# Grab all the gems using your movement commands. hero . moveRight ( ) hero . m…" at bounding box center [447, 116] width 107 height 185
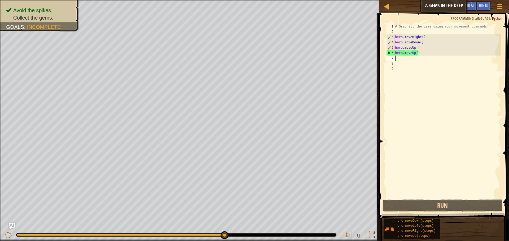
type textarea "H"
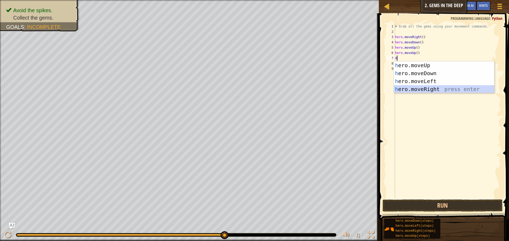
click at [417, 90] on div "h ero.moveUp press enter h ero.moveDown press enter h ero.moveLeft press enter …" at bounding box center [444, 85] width 100 height 48
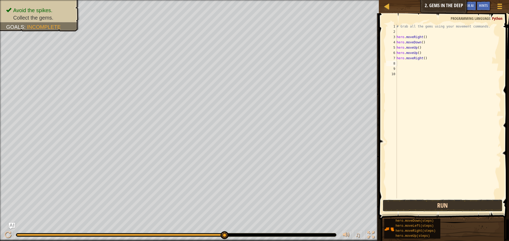
click at [405, 203] on button "Run" at bounding box center [442, 206] width 120 height 12
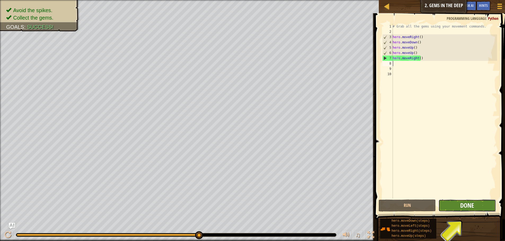
click at [462, 208] on span "Done" at bounding box center [467, 205] width 14 height 8
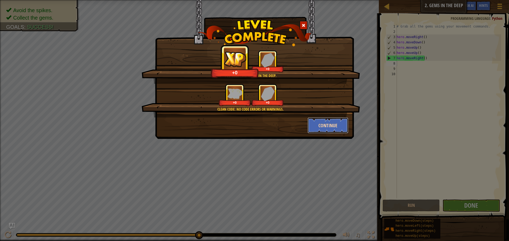
click at [331, 125] on button "Continue" at bounding box center [327, 126] width 41 height 16
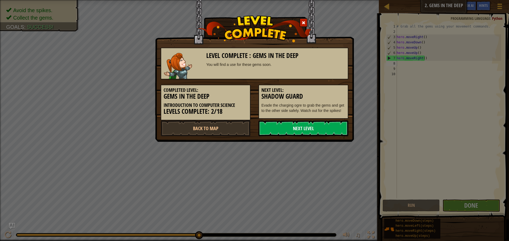
click at [326, 123] on link "Next Level" at bounding box center [303, 129] width 90 height 16
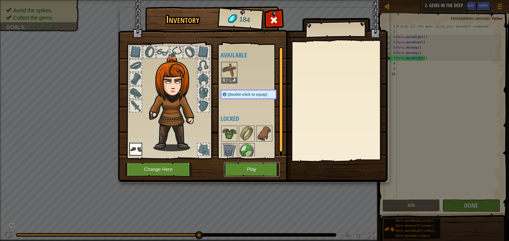
click at [256, 169] on button "Play" at bounding box center [251, 169] width 55 height 15
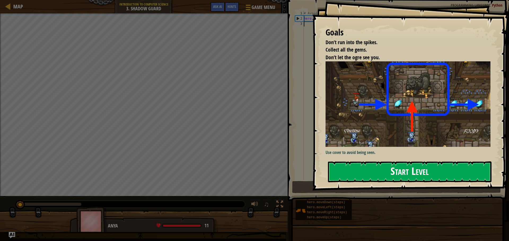
click at [357, 169] on button "Start Level" at bounding box center [409, 172] width 163 height 21
